Goal: Navigation & Orientation: Find specific page/section

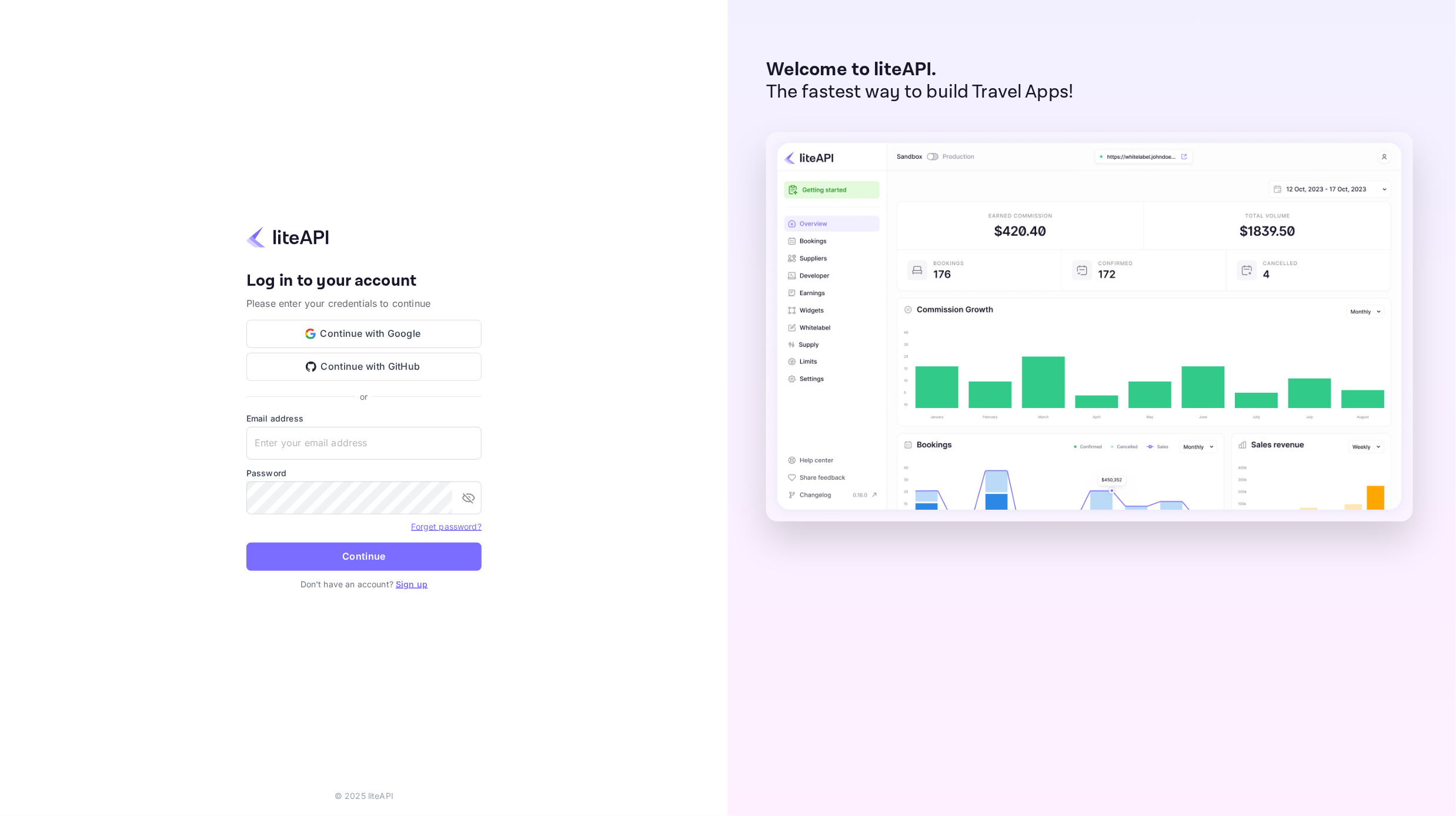
click at [121, 329] on div "Your account has been created successfully, a confirmation link has been sent t…" at bounding box center [364, 408] width 728 height 816
click at [387, 333] on button "Continue with Google" at bounding box center [364, 334] width 235 height 28
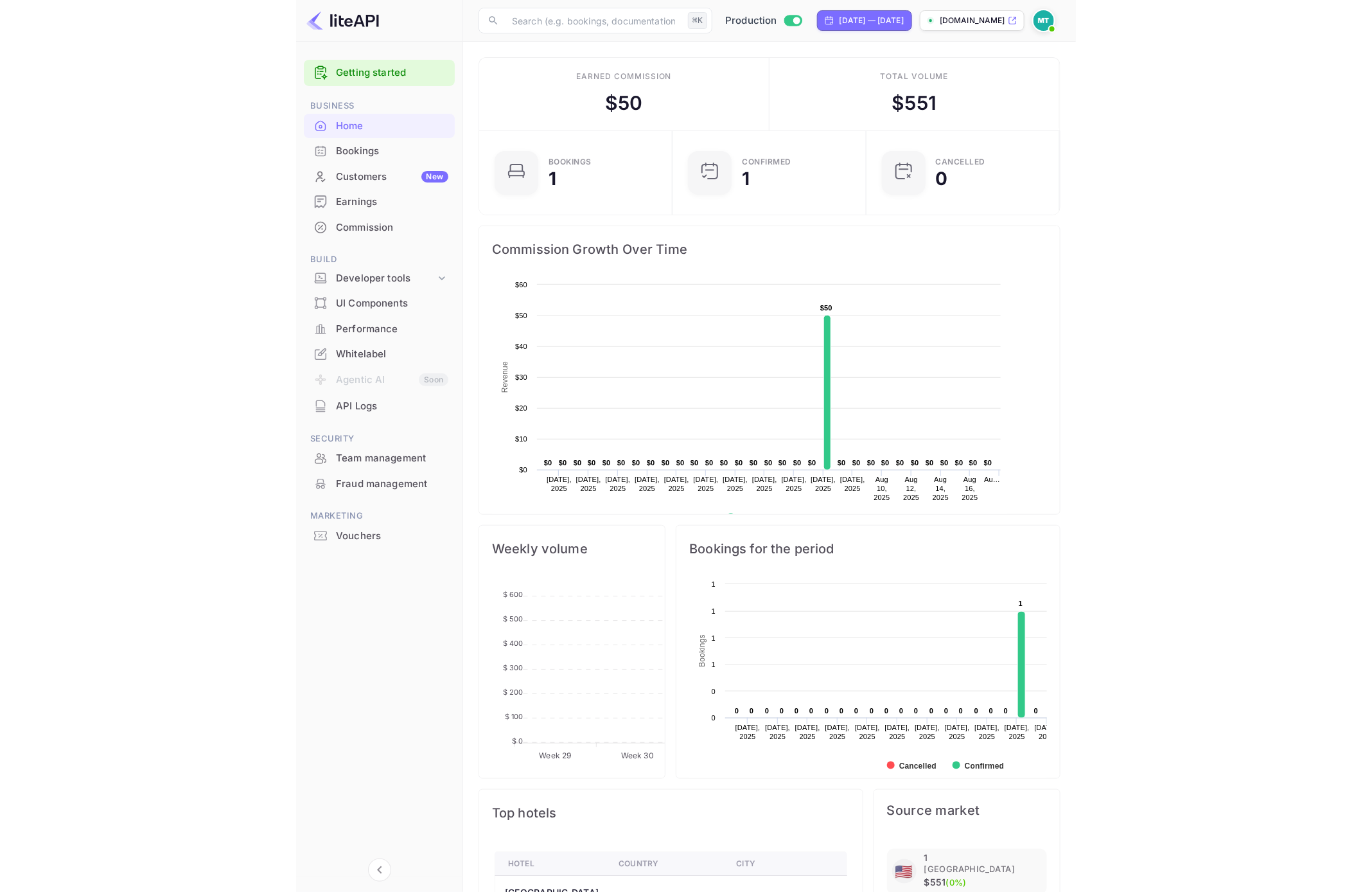
scroll to position [1, 0]
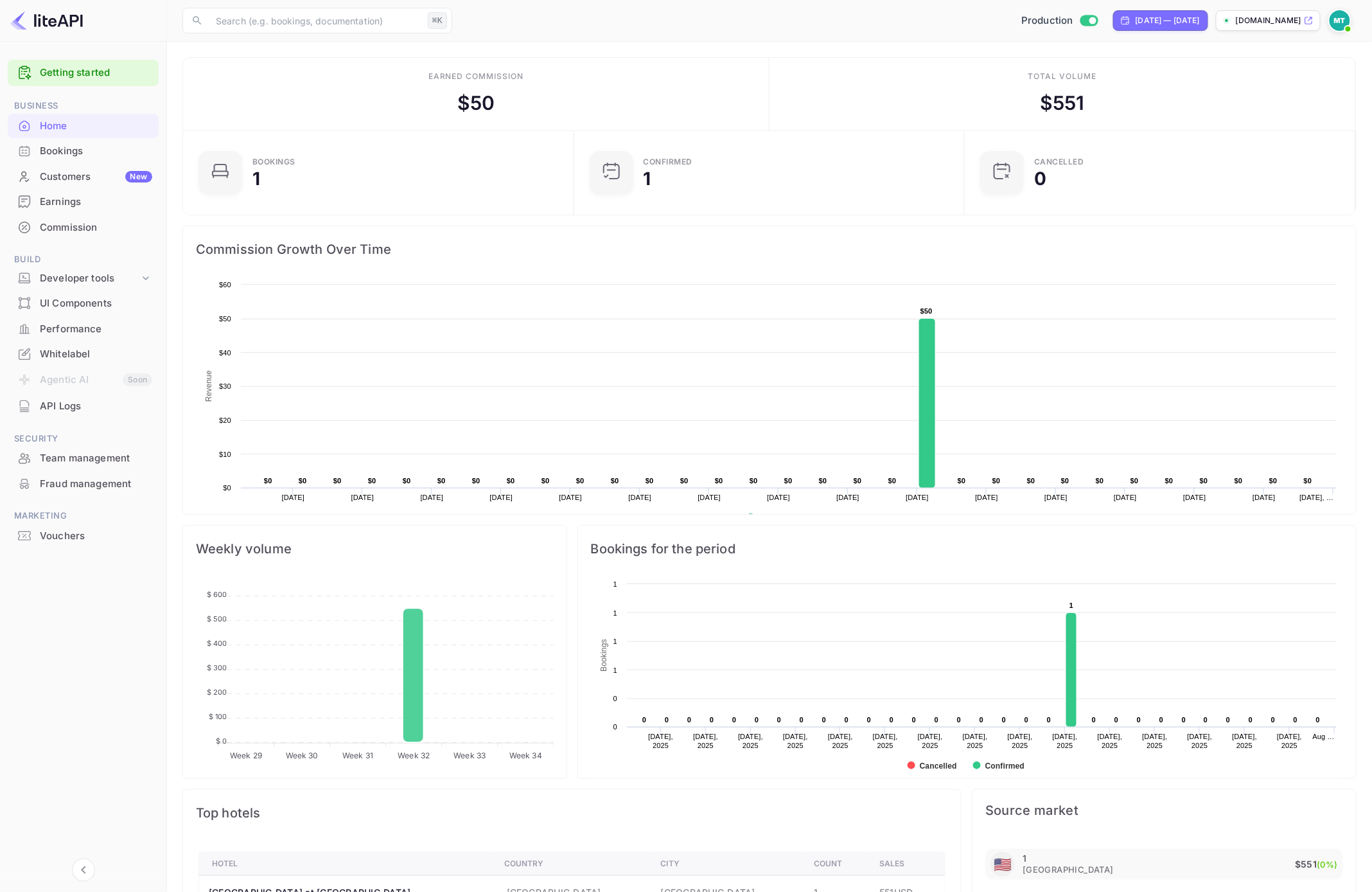
click at [89, 177] on div "Customers New" at bounding box center [96, 177] width 113 height 15
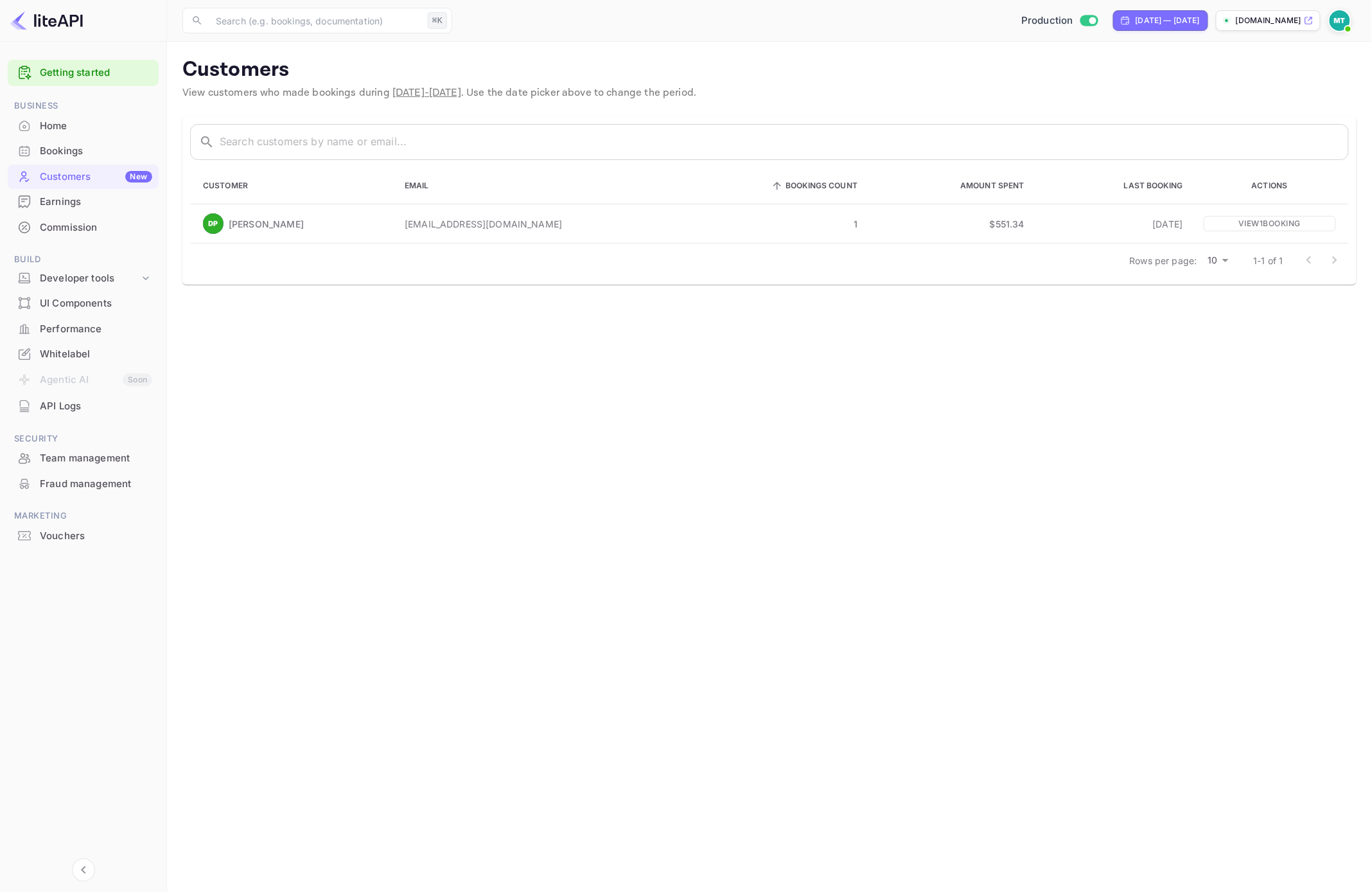
click at [66, 125] on div "Home" at bounding box center [96, 126] width 113 height 15
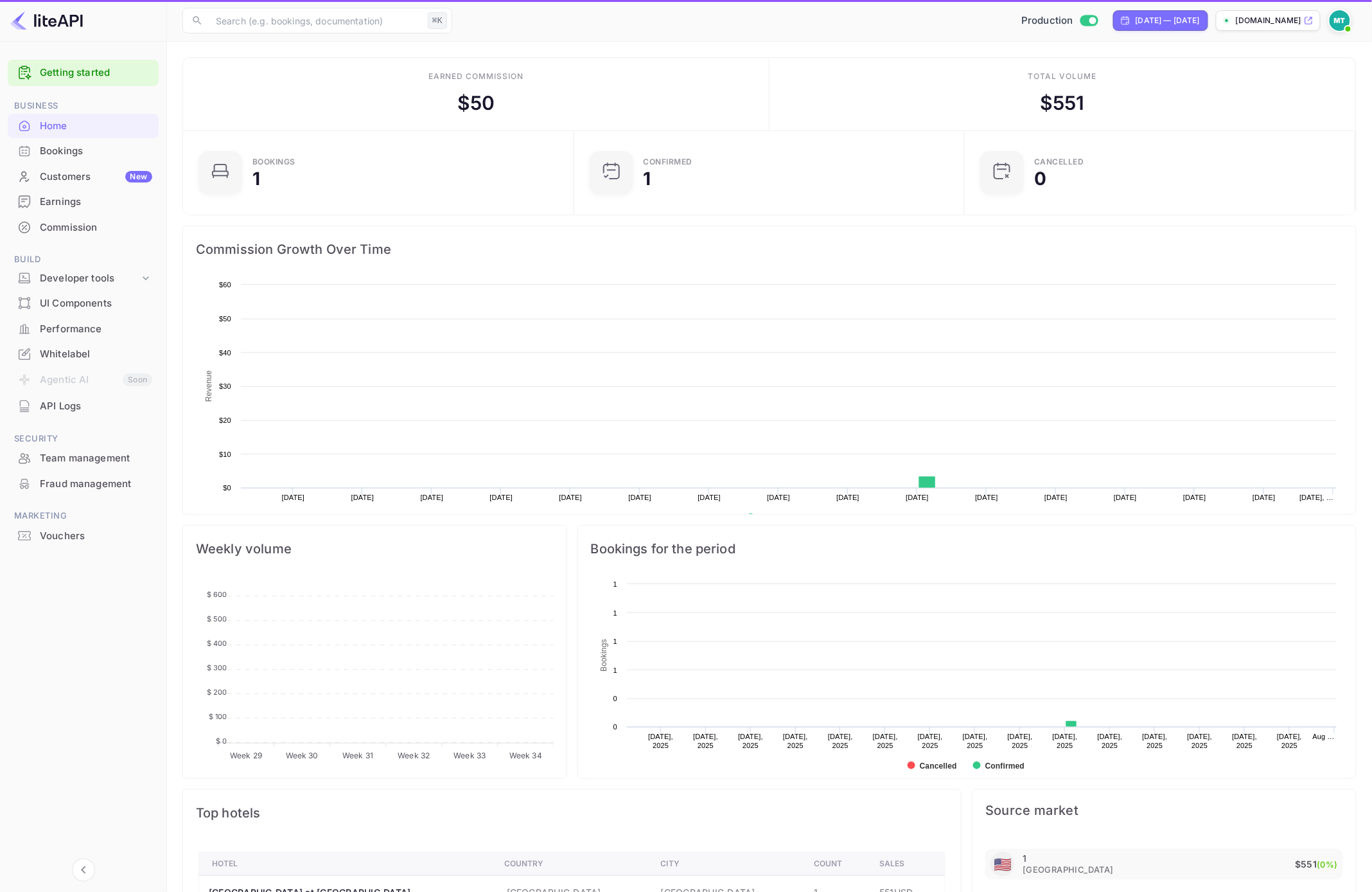
scroll to position [209, 383]
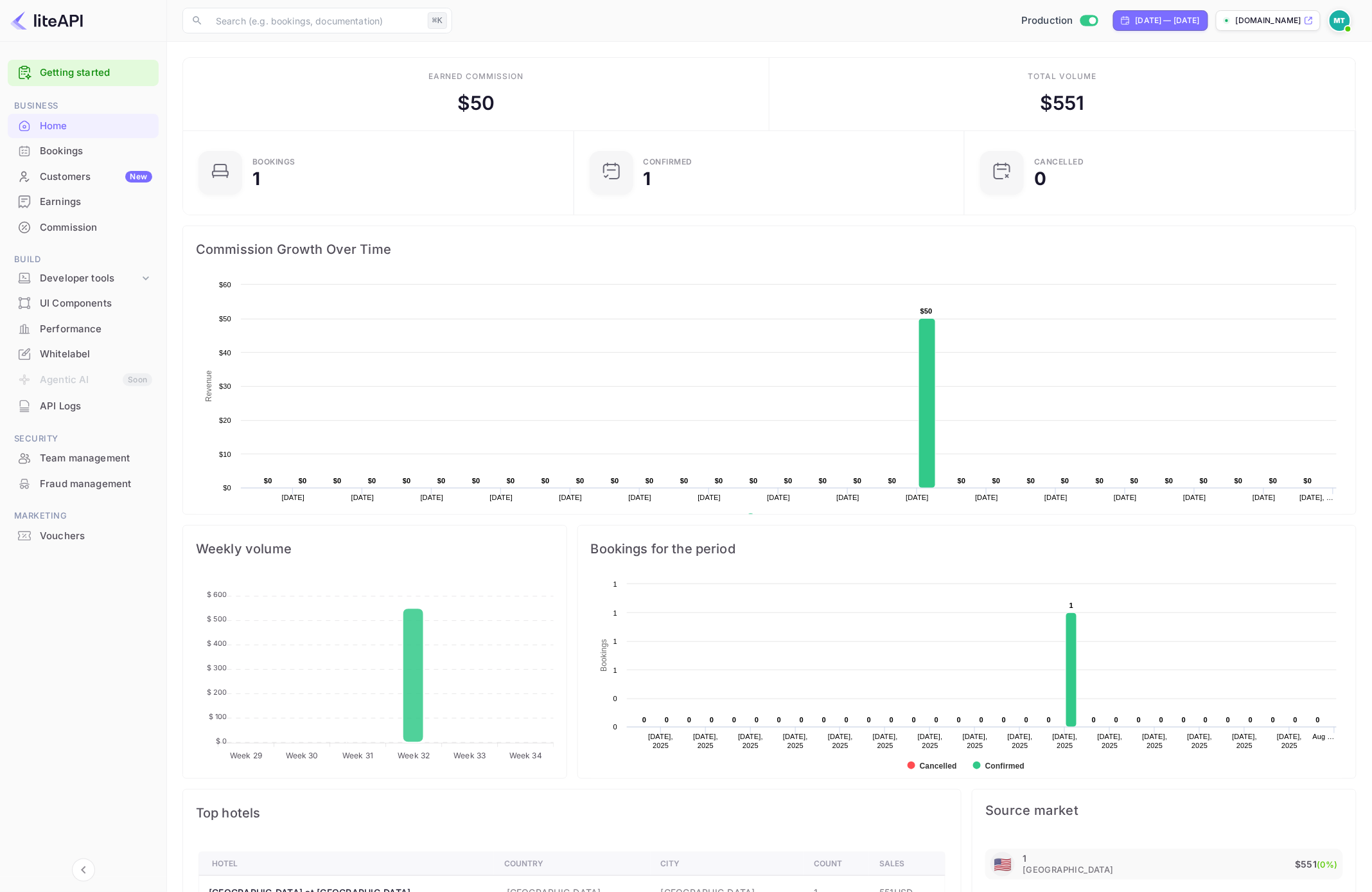
click at [170, 52] on main "Earned commission $ 50 Total volume $ 551 Bookings 1 Confirmed 1 CANCELLED 0 Co…" at bounding box center [769, 508] width 1205 height 933
click at [1159, 21] on div "Jul 19, 2025 — Aug 18, 2025" at bounding box center [1168, 21] width 65 height 12
select select "6"
select select "2025"
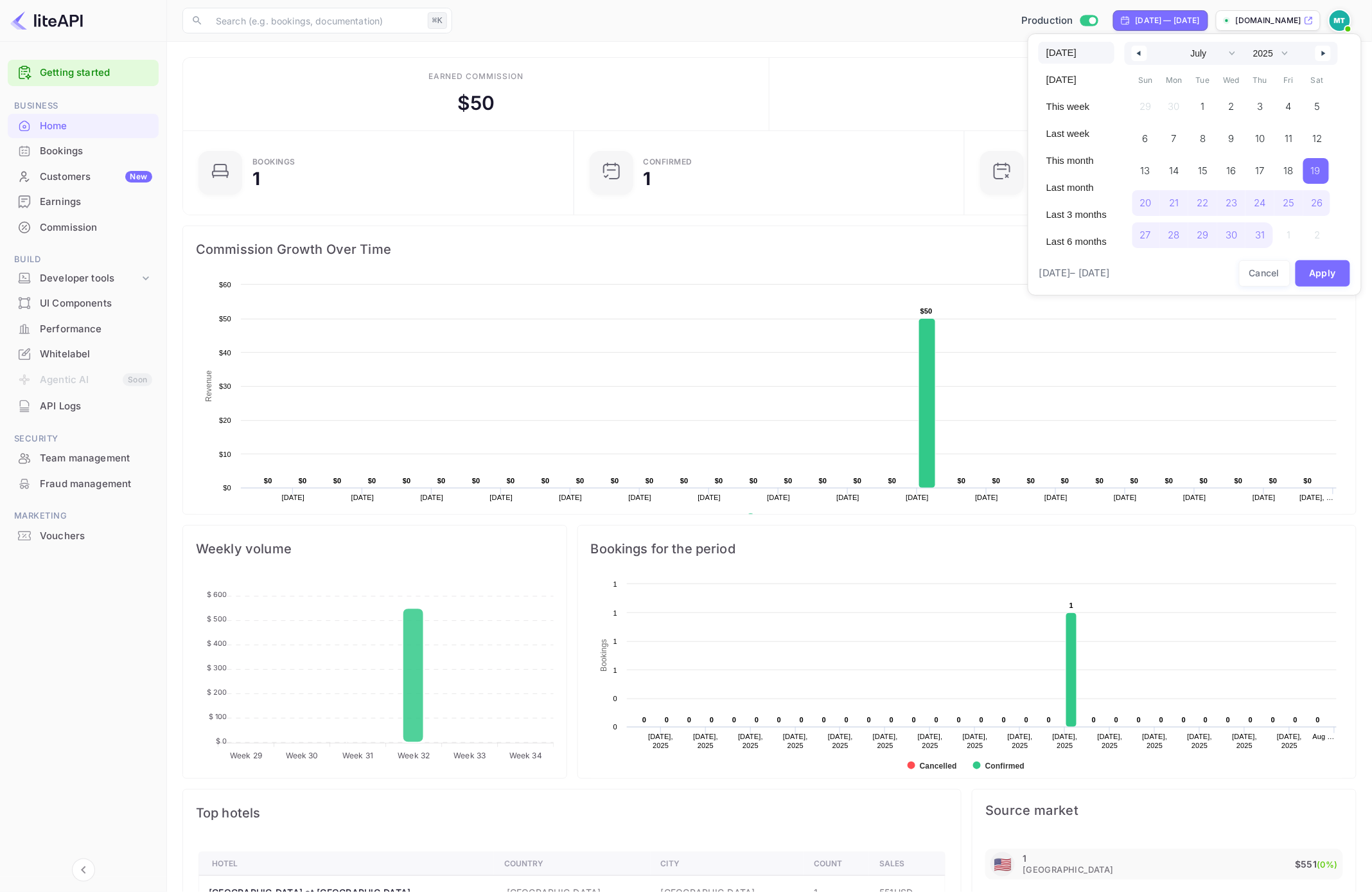
click at [1059, 48] on span "Today" at bounding box center [1077, 53] width 76 height 22
select select "7"
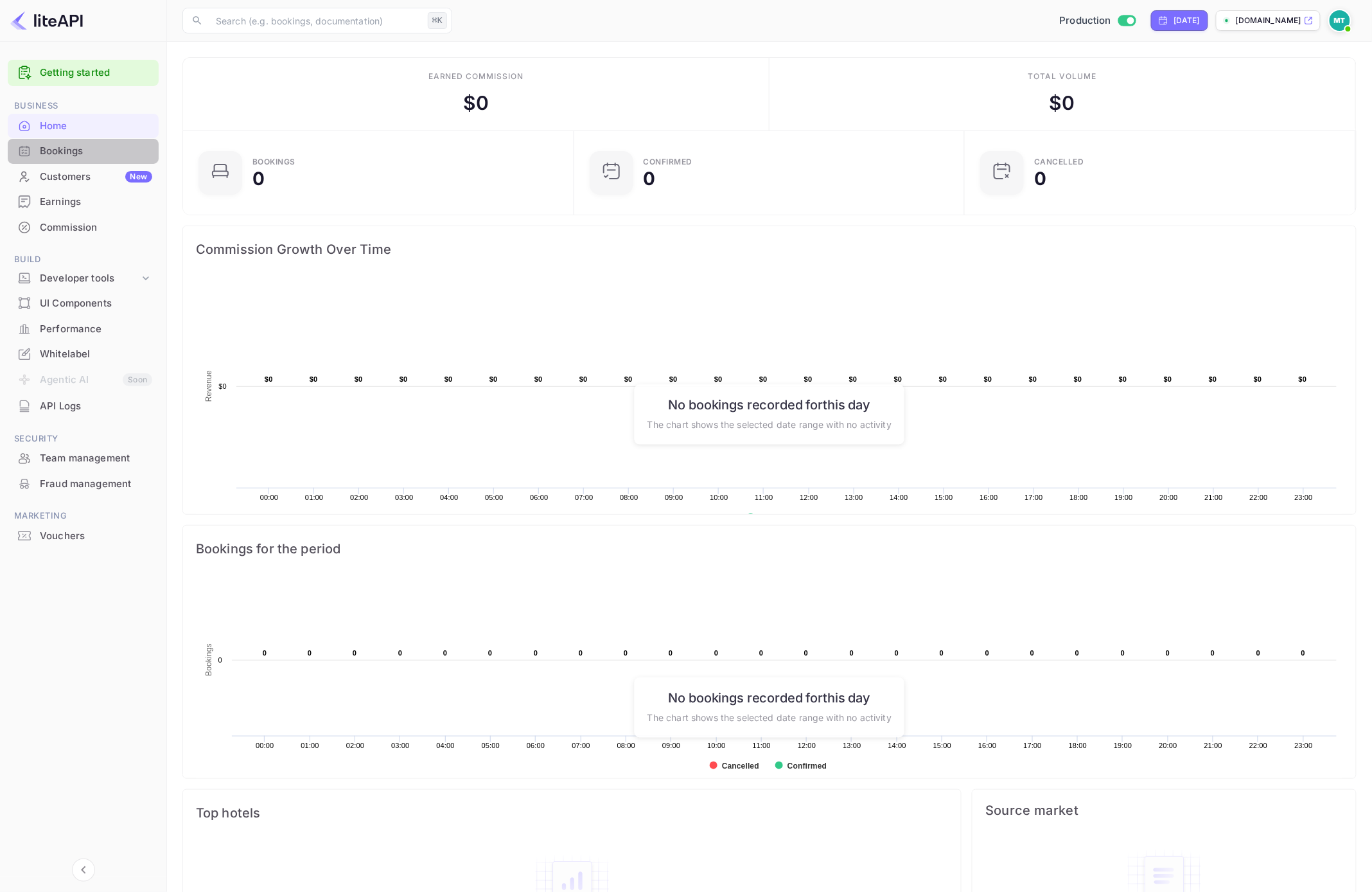
click at [63, 140] on div "Bookings" at bounding box center [83, 151] width 151 height 25
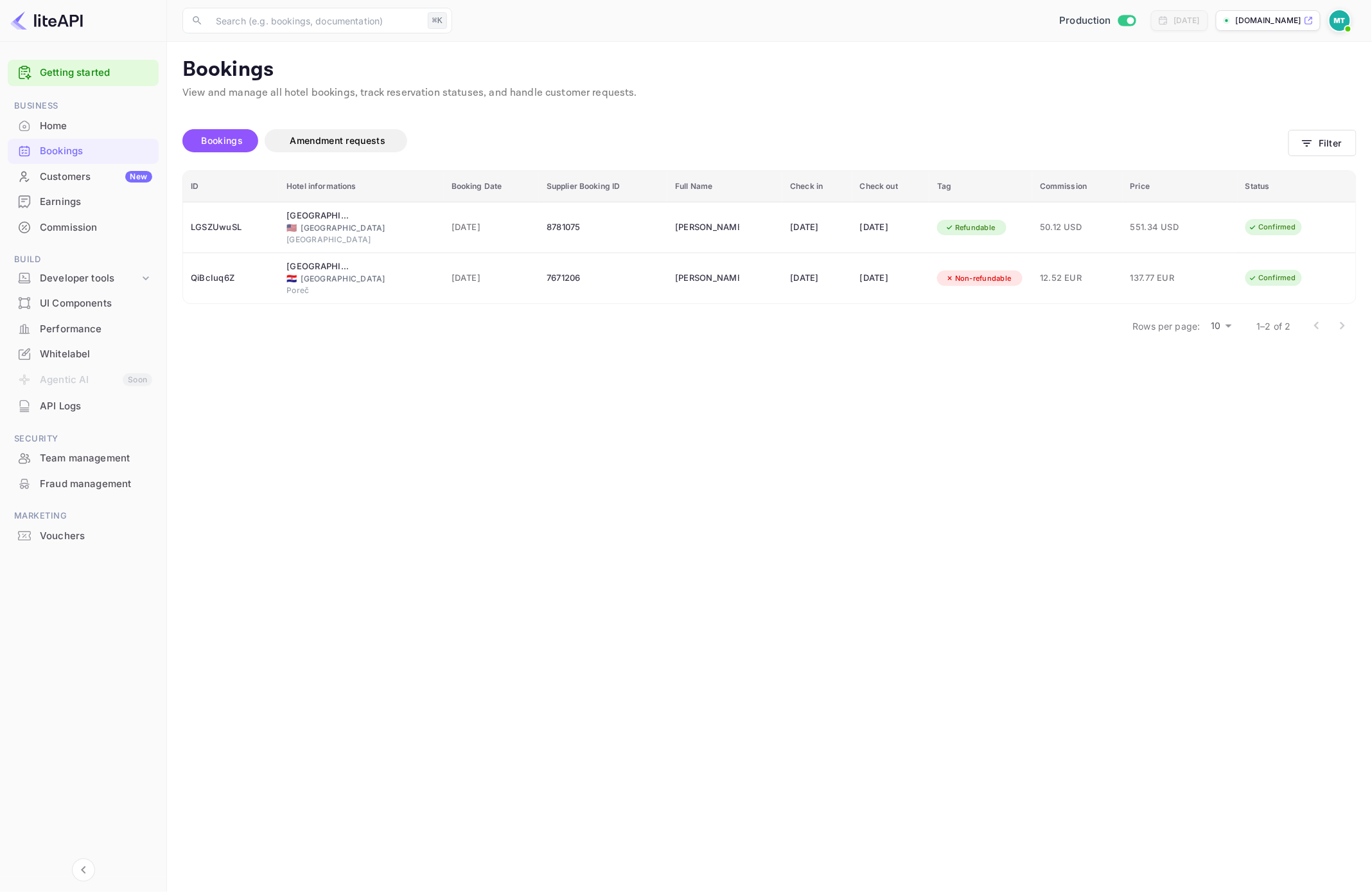
click at [71, 127] on div "Home" at bounding box center [96, 126] width 113 height 15
